Goal: Task Accomplishment & Management: Complete application form

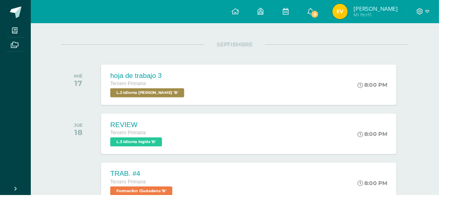
scroll to position [106, 0]
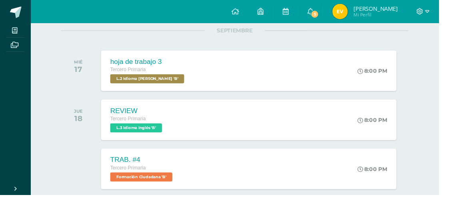
click at [18, 28] on span at bounding box center [15, 31] width 18 height 11
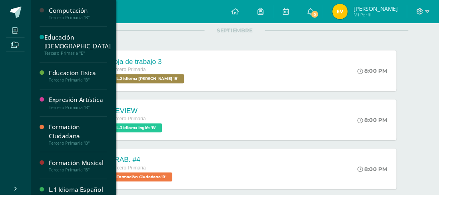
scroll to position [24, 0]
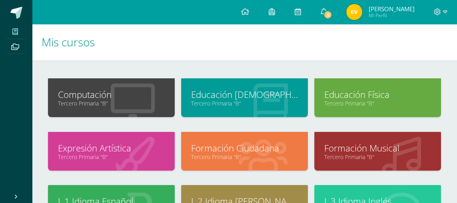
click at [62, 101] on link "Tercero Primaria "B"" at bounding box center [111, 104] width 107 height 8
click at [444, 10] on icon at bounding box center [445, 11] width 4 height 3
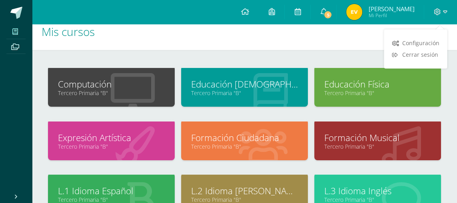
click at [332, 14] on span "5" at bounding box center [328, 14] width 9 height 9
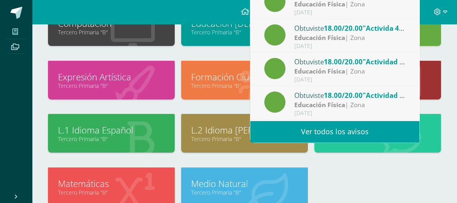
scroll to position [73, 0]
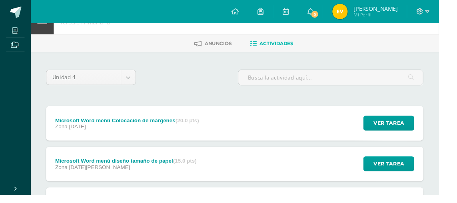
scroll to position [9, 0]
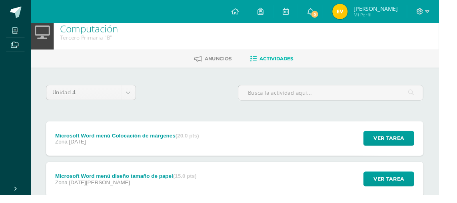
click at [327, 143] on div "Microsoft Word menú Colocación de márgenes (20.0 pts) Zona 12 de Septiembre Ver…" at bounding box center [244, 144] width 393 height 36
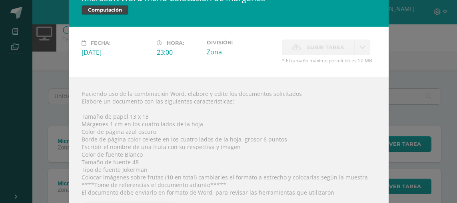
scroll to position [18, 0]
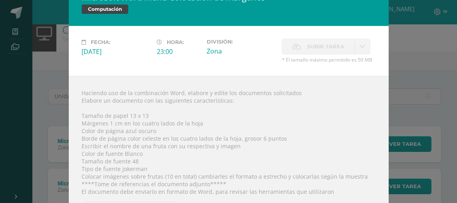
click at [345, 47] on label "Subir tarea" at bounding box center [318, 47] width 73 height 16
click at [348, 45] on label "Subir tarea" at bounding box center [318, 47] width 73 height 16
click at [359, 41] on link at bounding box center [363, 47] width 16 height 16
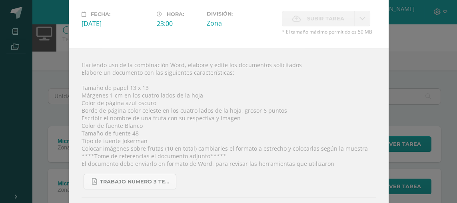
scroll to position [0, 0]
